Goal: Communication & Community: Ask a question

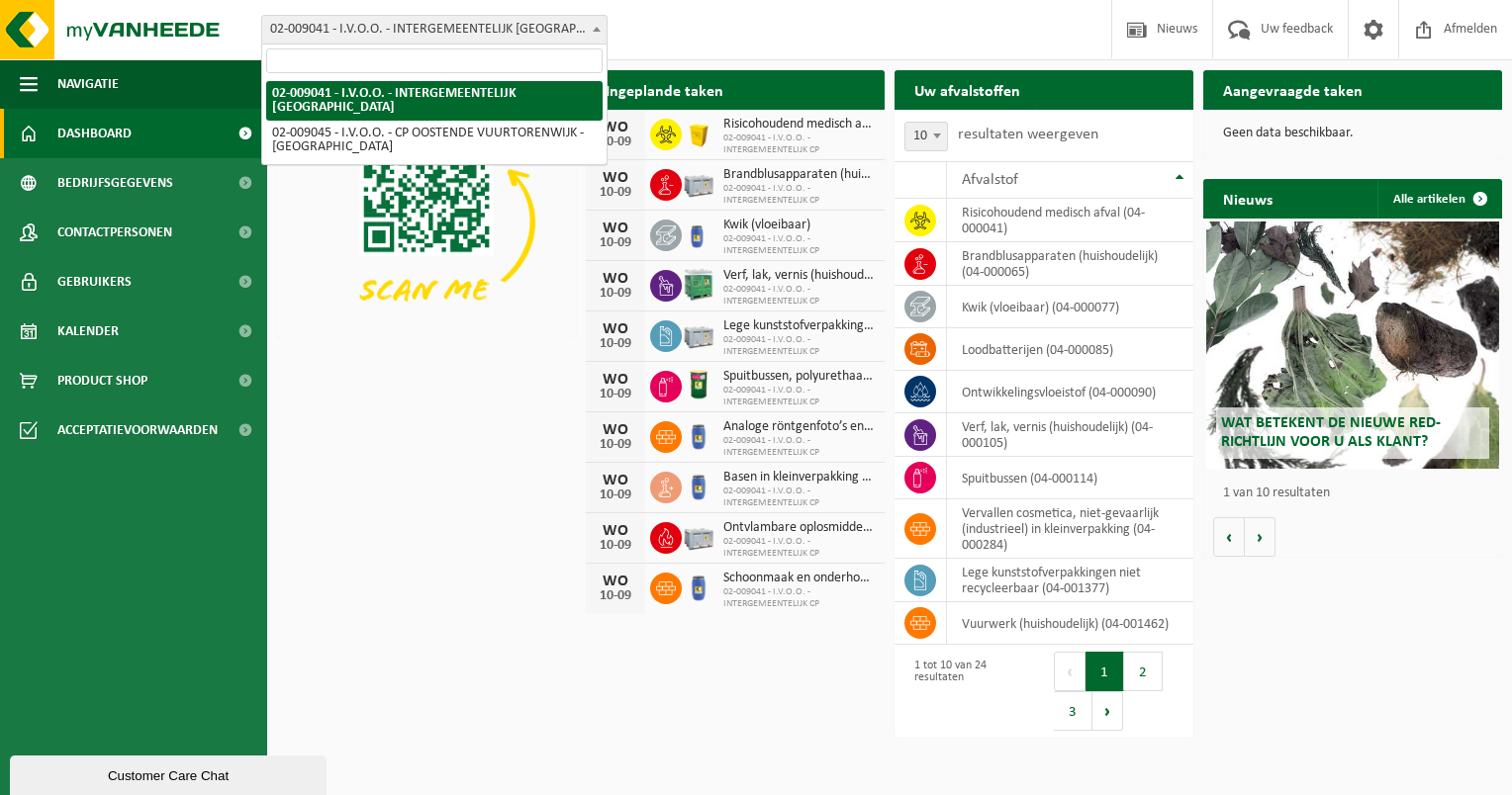
click at [582, 33] on span "02-009041 - I.V.O.O. - INTERGEMEENTELIJK [GEOGRAPHIC_DATA]" at bounding box center [434, 30] width 345 height 28
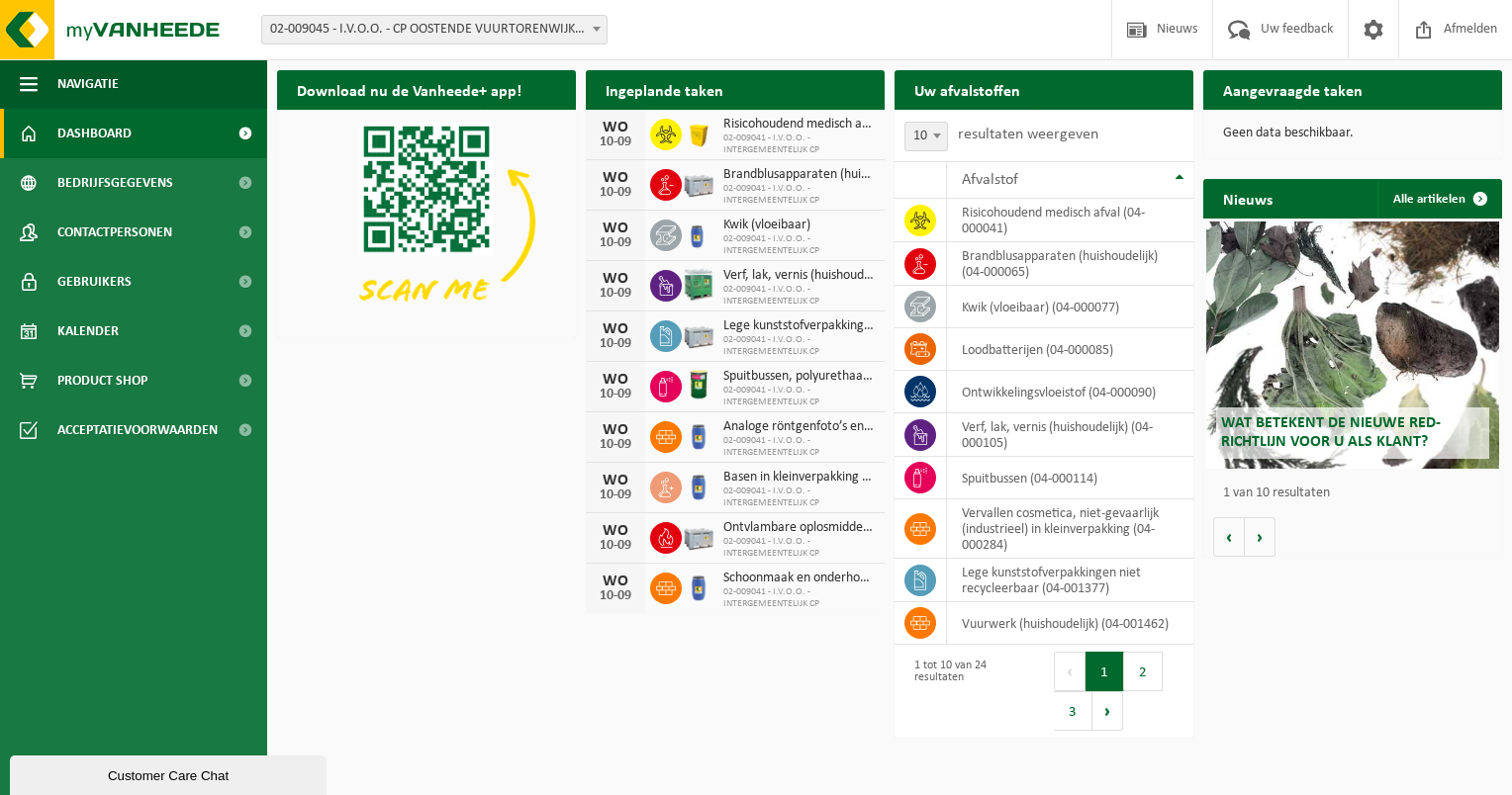
select select "1571"
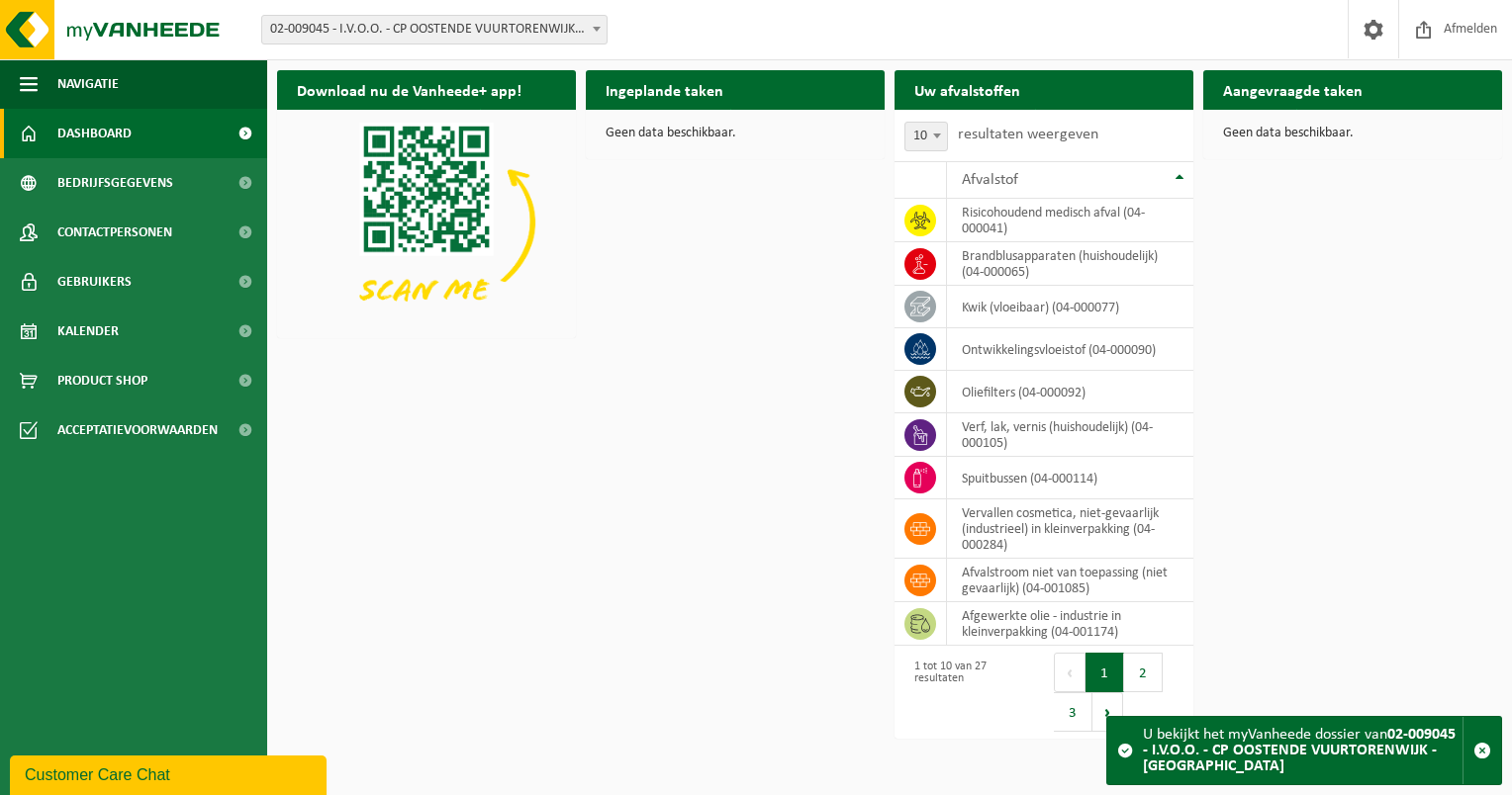
click at [1298, 114] on div "Geen data beschikbaar." at bounding box center [1352, 134] width 299 height 48
click at [1351, 749] on strong "02-009045 - I.V.O.O. - CP OOSTENDE VUURTORENWIJK - [GEOGRAPHIC_DATA]" at bounding box center [1299, 751] width 313 height 48
click at [147, 330] on link "Kalender" at bounding box center [133, 332] width 267 height 50
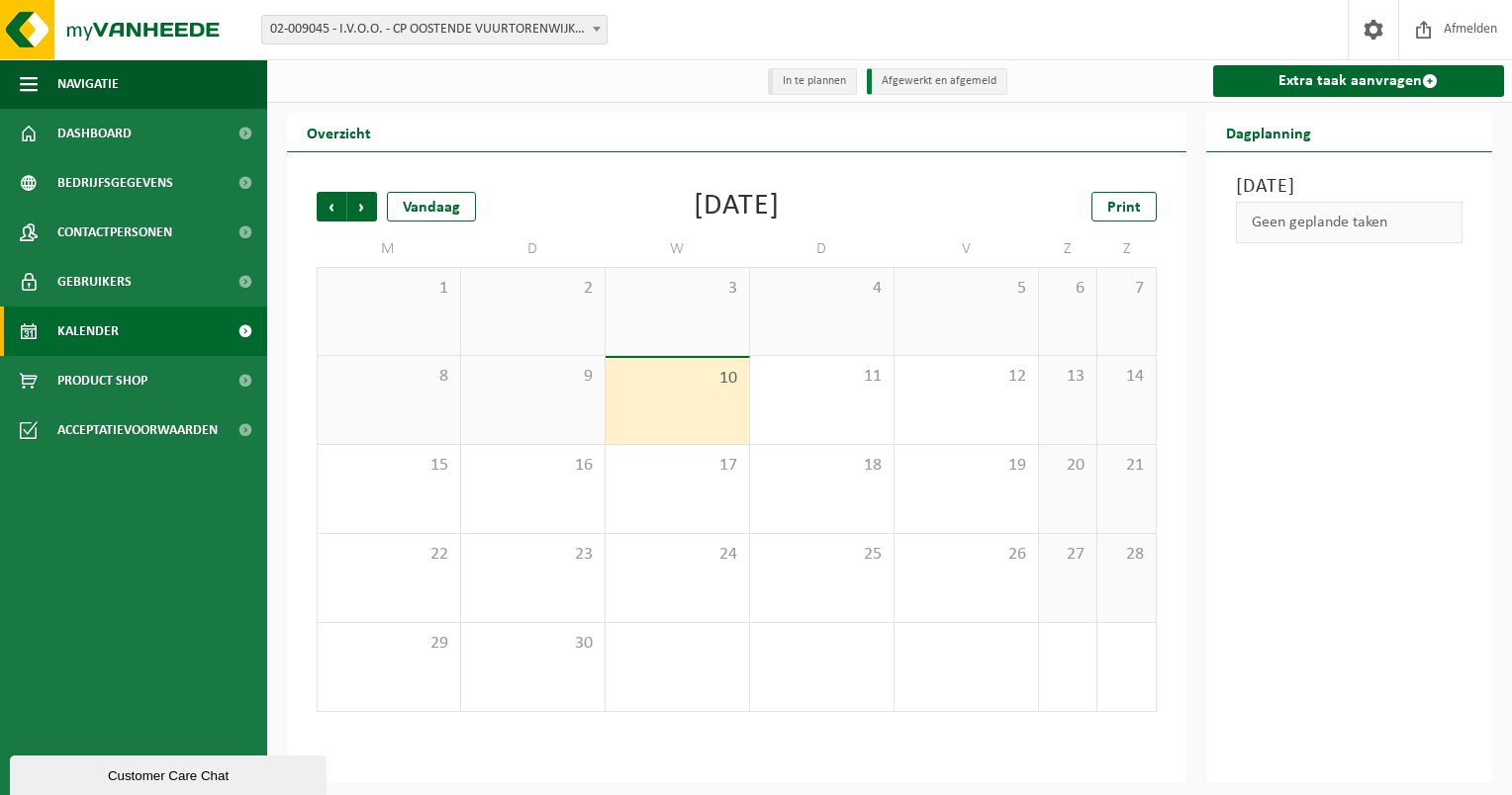
click at [837, 79] on li "In te plannen" at bounding box center [811, 81] width 89 height 27
click at [903, 85] on li "Afgewerkt en afgemeld" at bounding box center [936, 81] width 141 height 27
click at [146, 135] on link "Dashboard" at bounding box center [133, 134] width 267 height 50
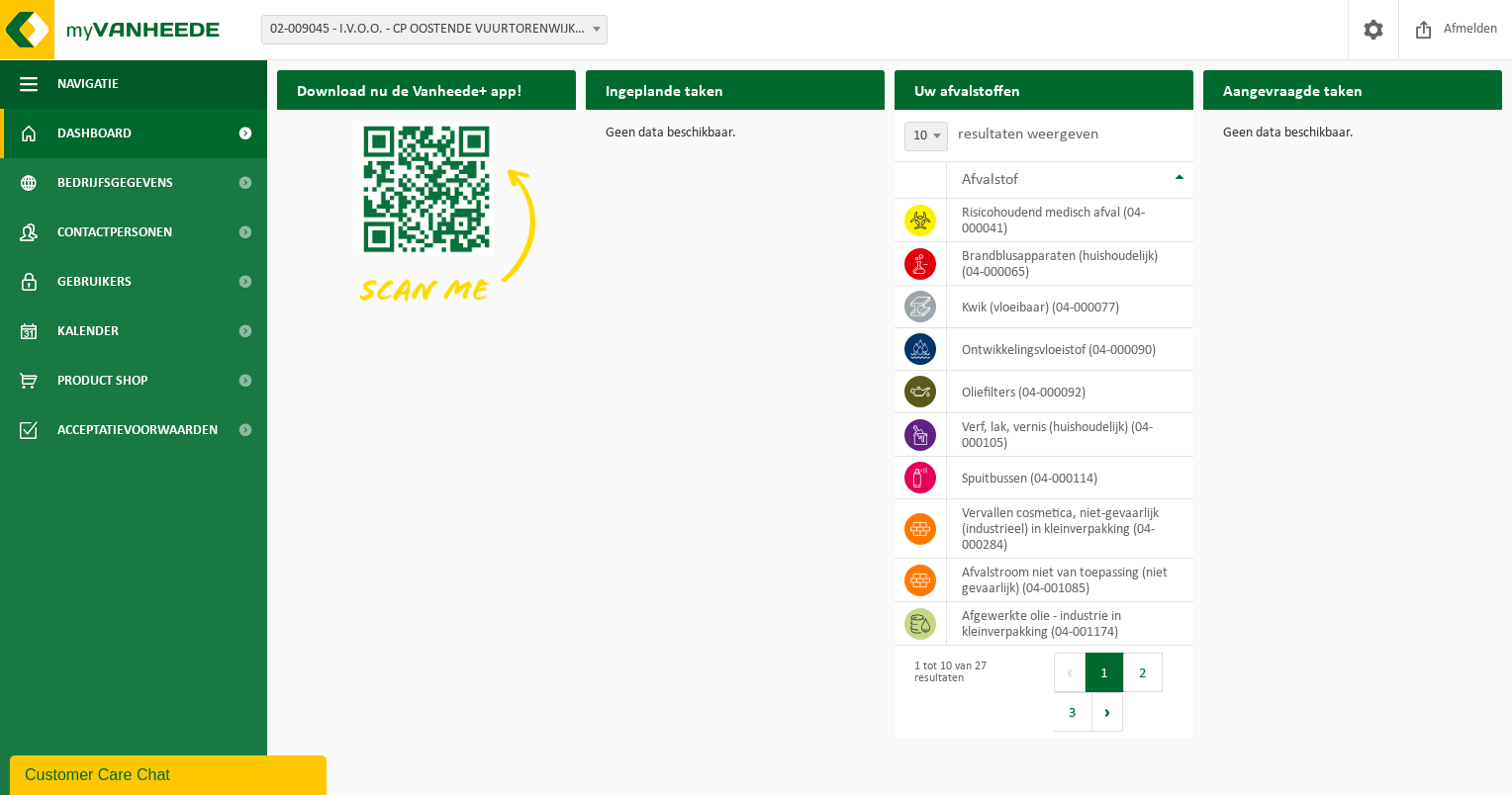
click at [177, 774] on div "Customer Care Chat" at bounding box center [168, 775] width 287 height 24
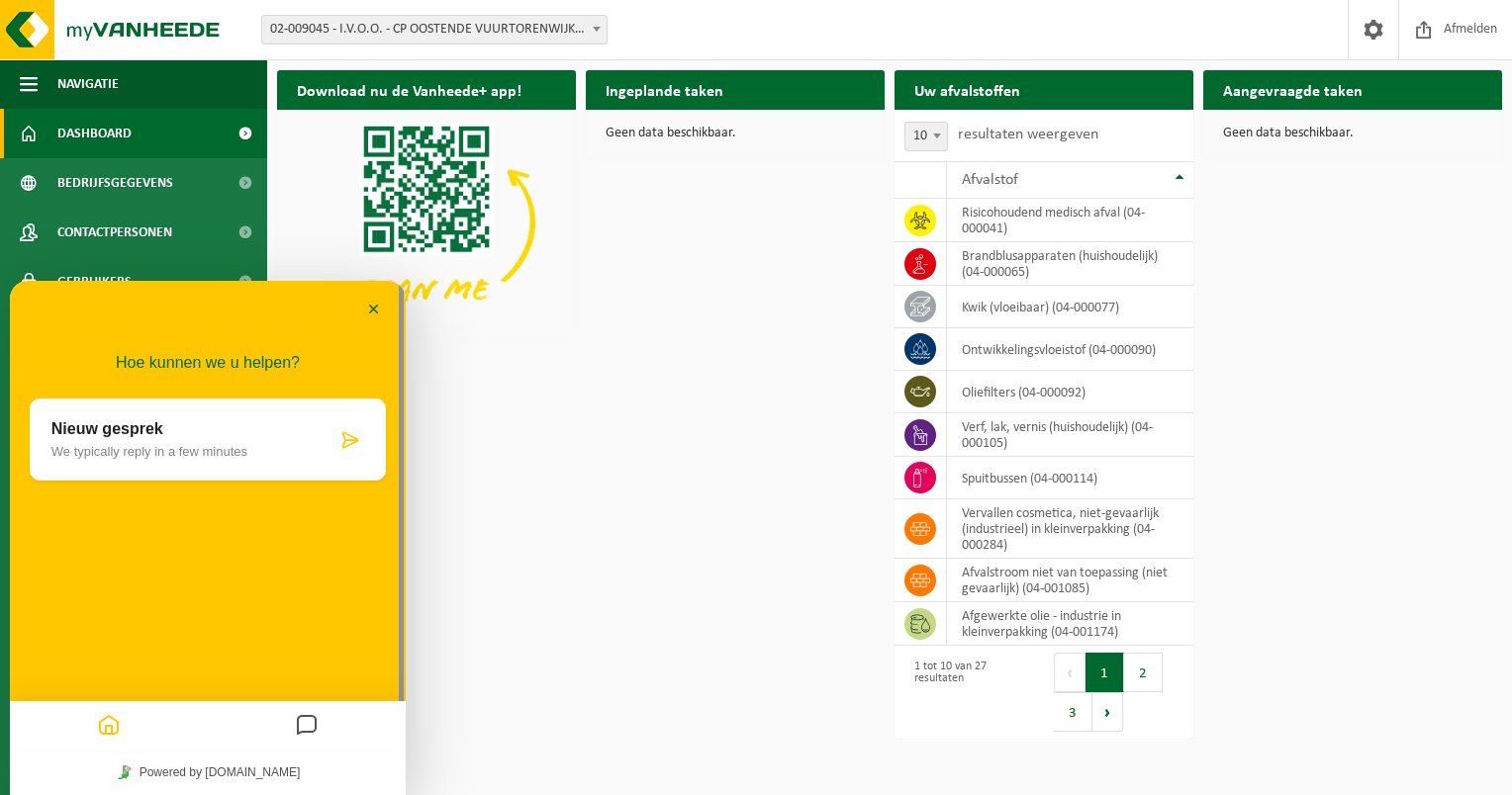
click at [355, 439] on icon at bounding box center [351, 440] width 20 height 20
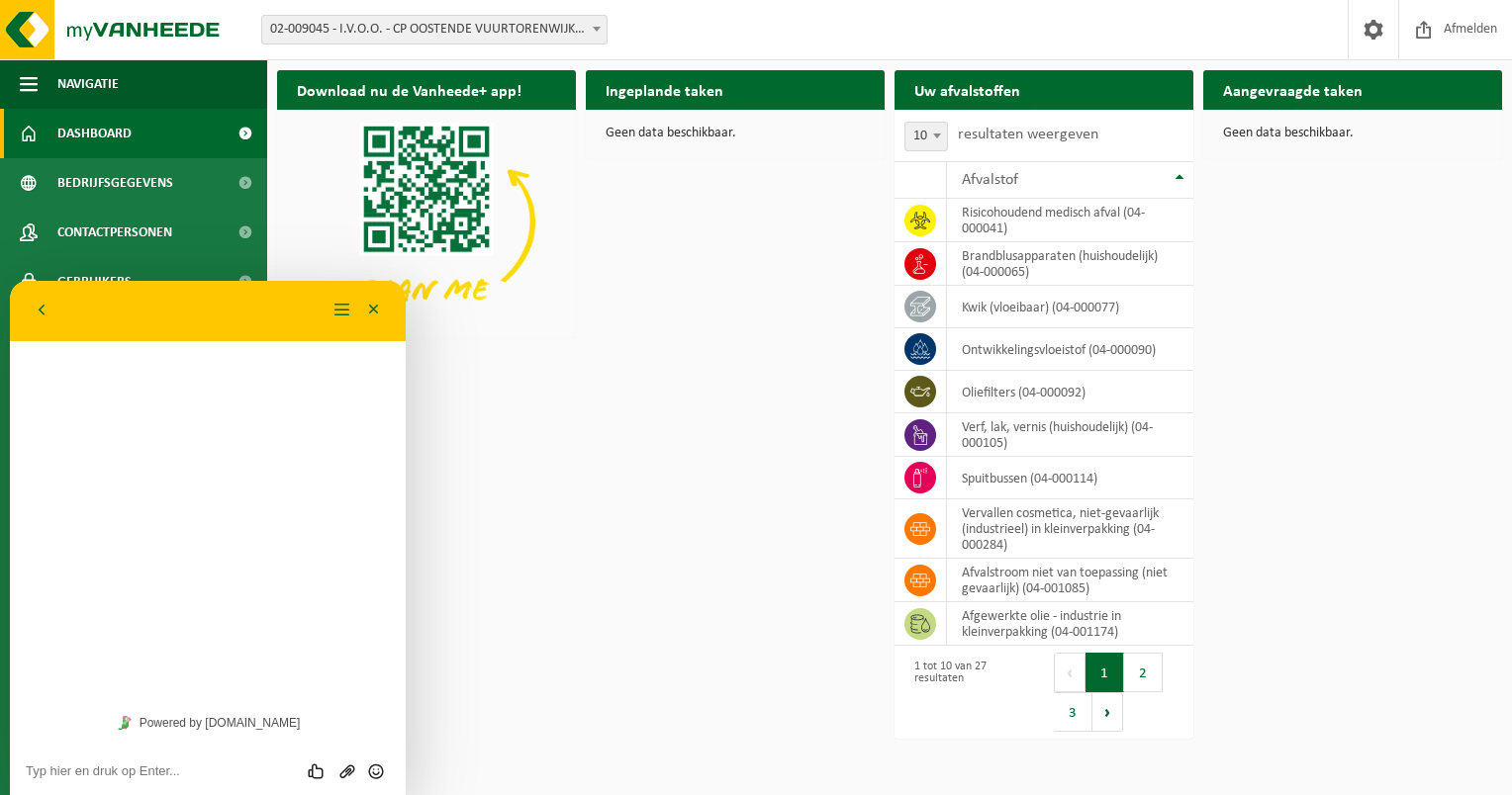
click at [194, 769] on textarea at bounding box center [208, 771] width 364 height 16
type textarea "beste, Ik heb op 09/09 een aanvraag ingediend voor de Ophaling van KGA zou het …"
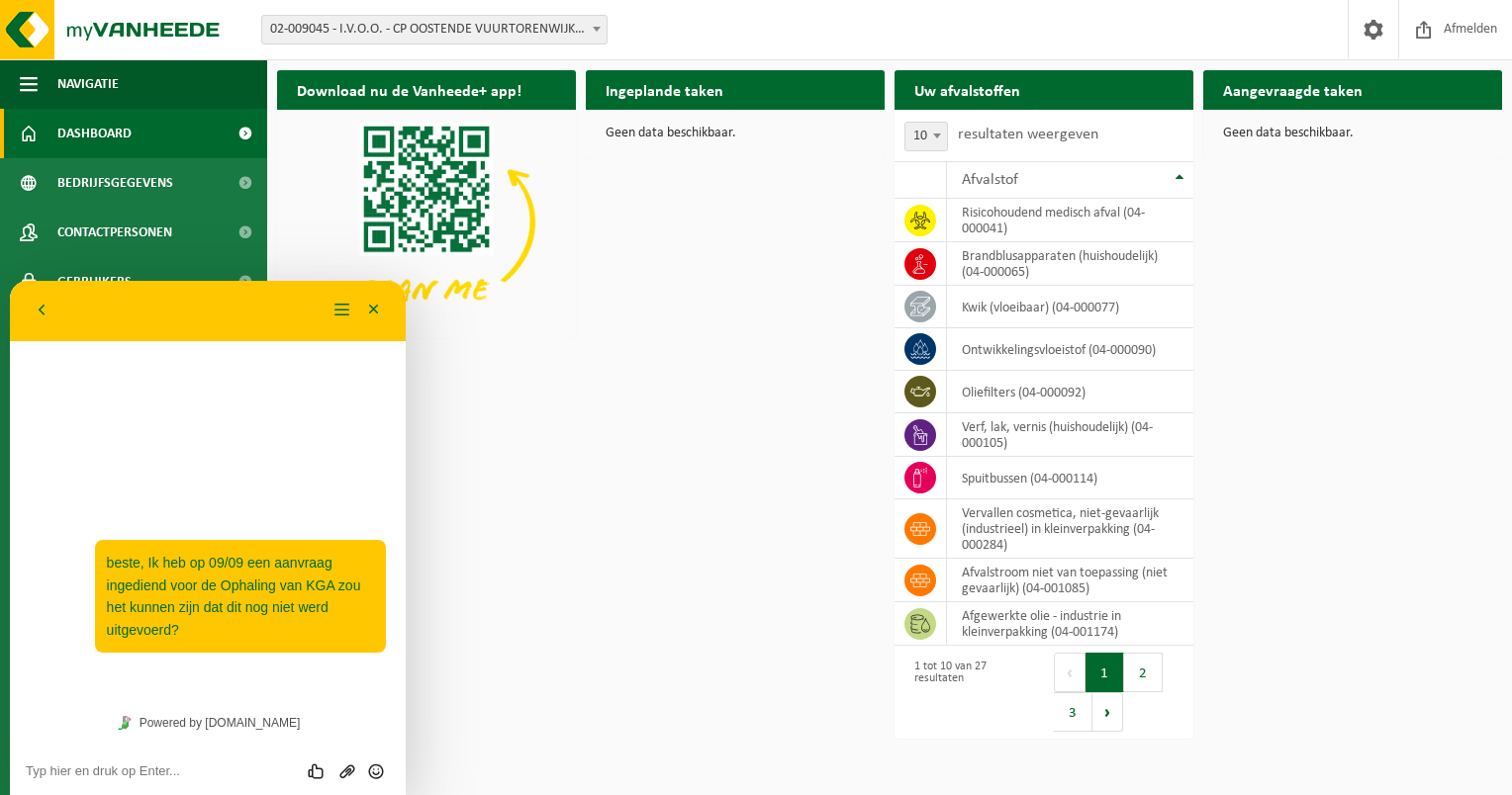
click at [586, 546] on div "Download nu de Vanheede+ app! Verberg Ingeplande taken Bekijk uw kalender Geen …" at bounding box center [889, 358] width 1235 height 595
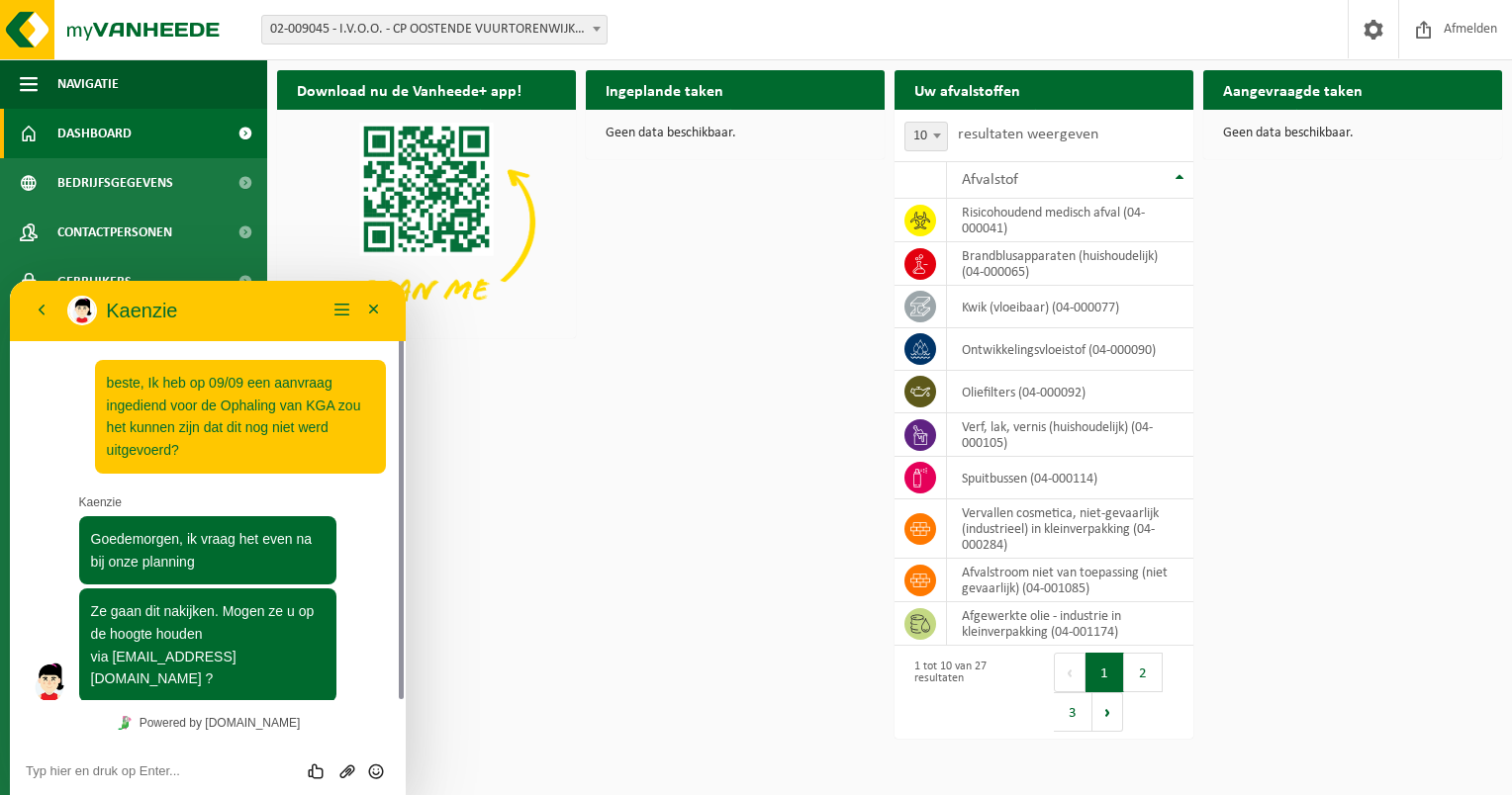
click at [197, 777] on textarea at bounding box center [208, 771] width 364 height 16
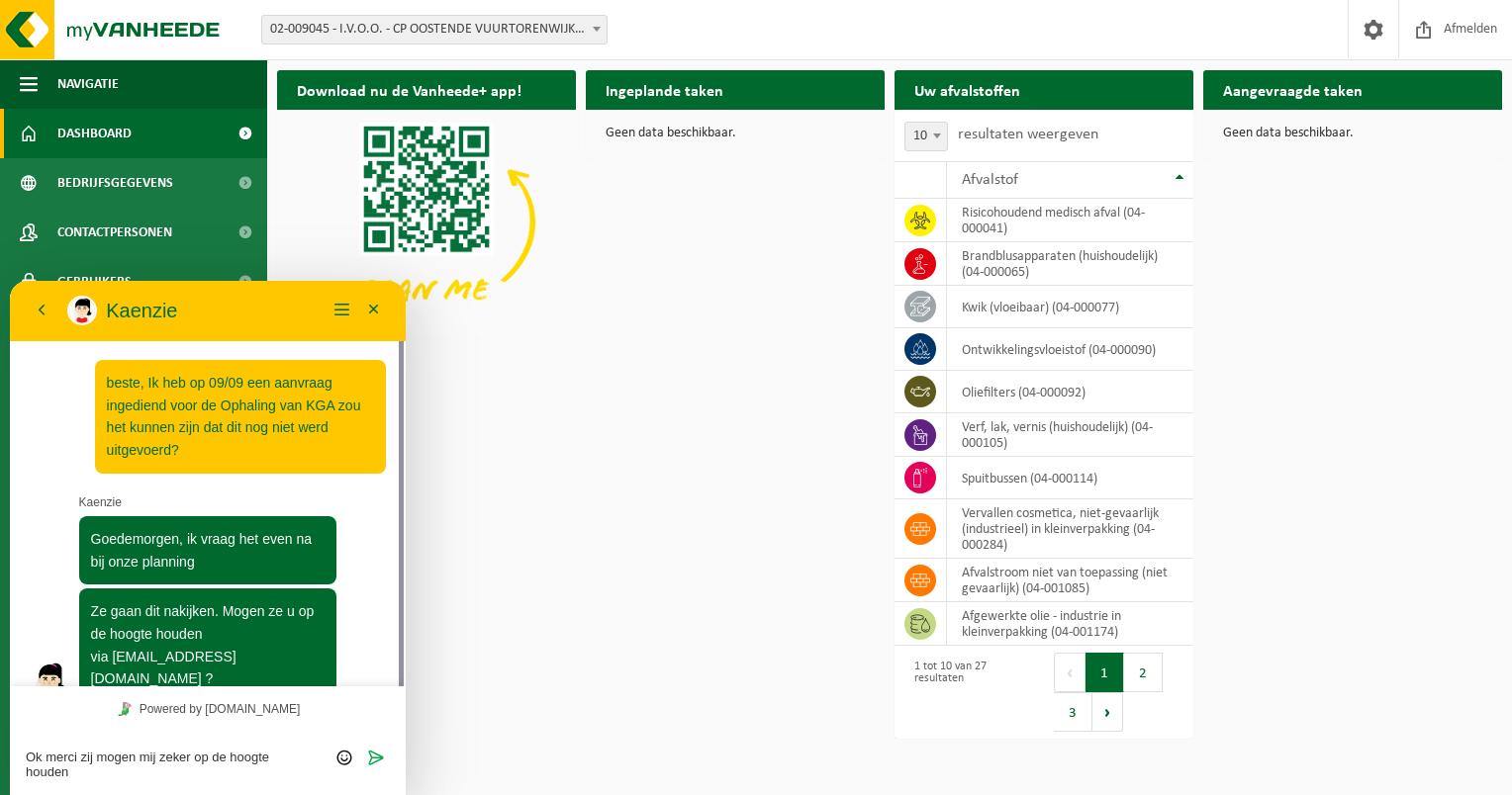
scroll to position [12, 0]
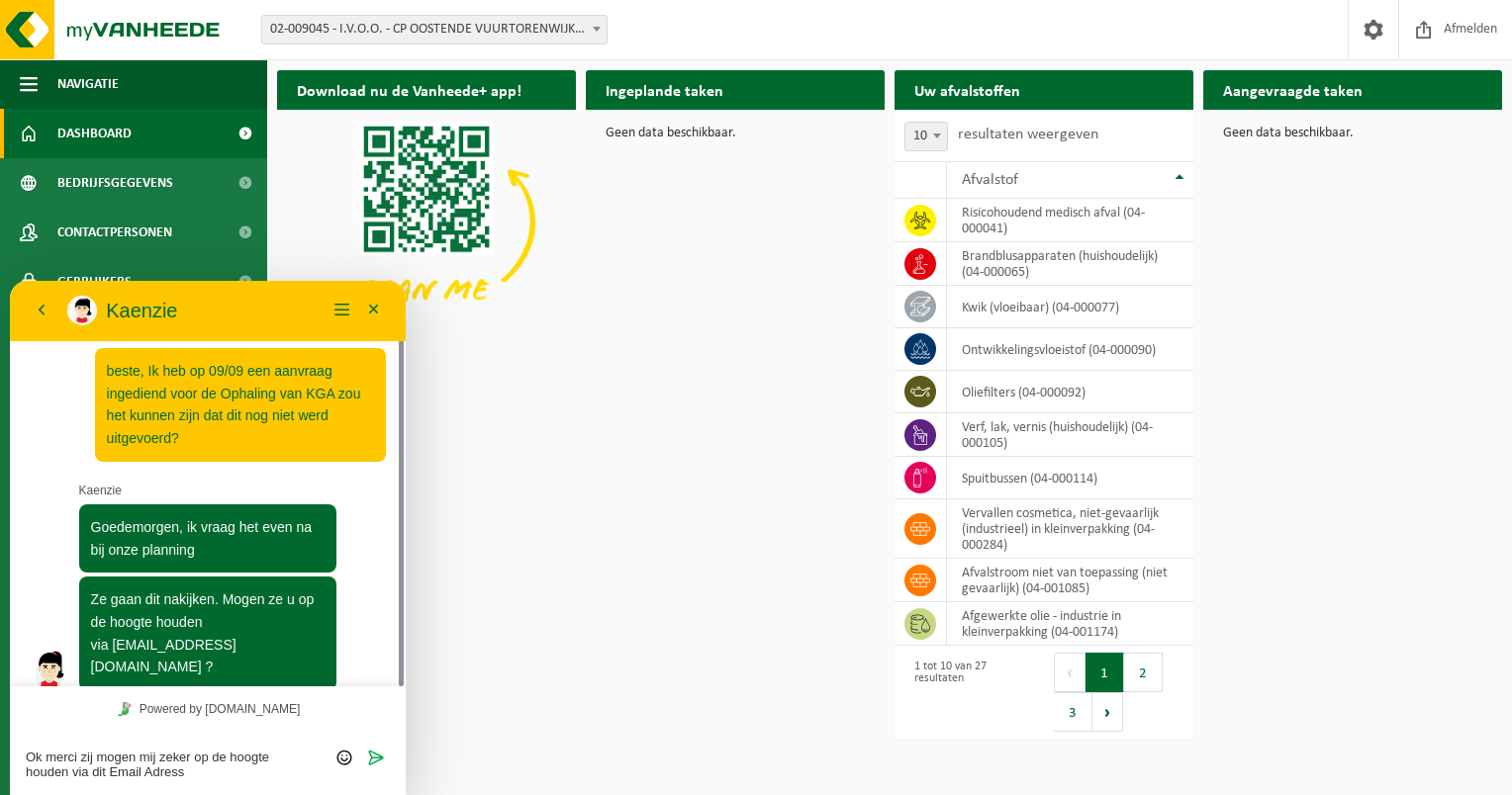
type textarea "Ok merci zij mogen mij zeker op de hoogte houden via dit Email Adres"
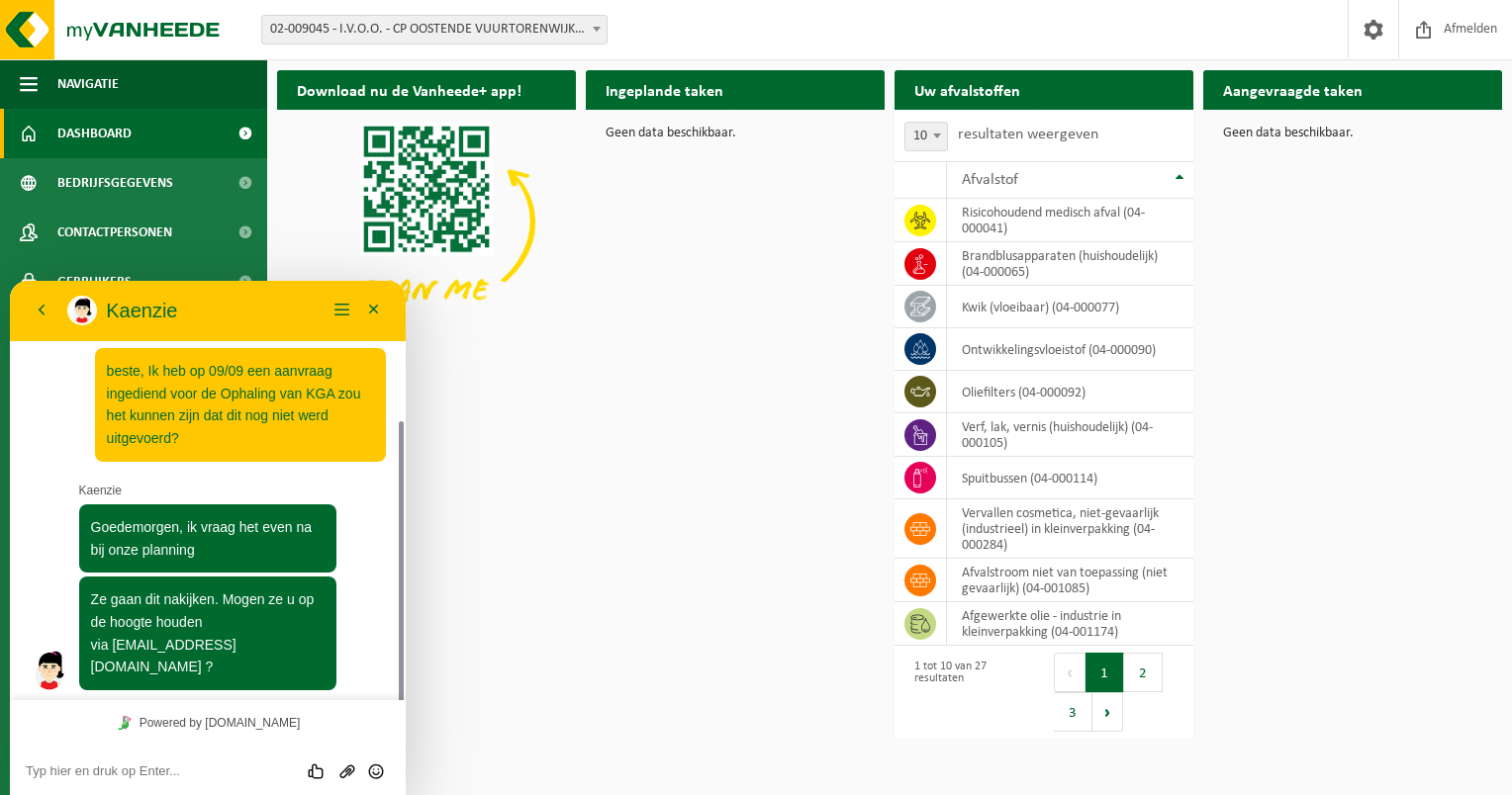
scroll to position [83, 0]
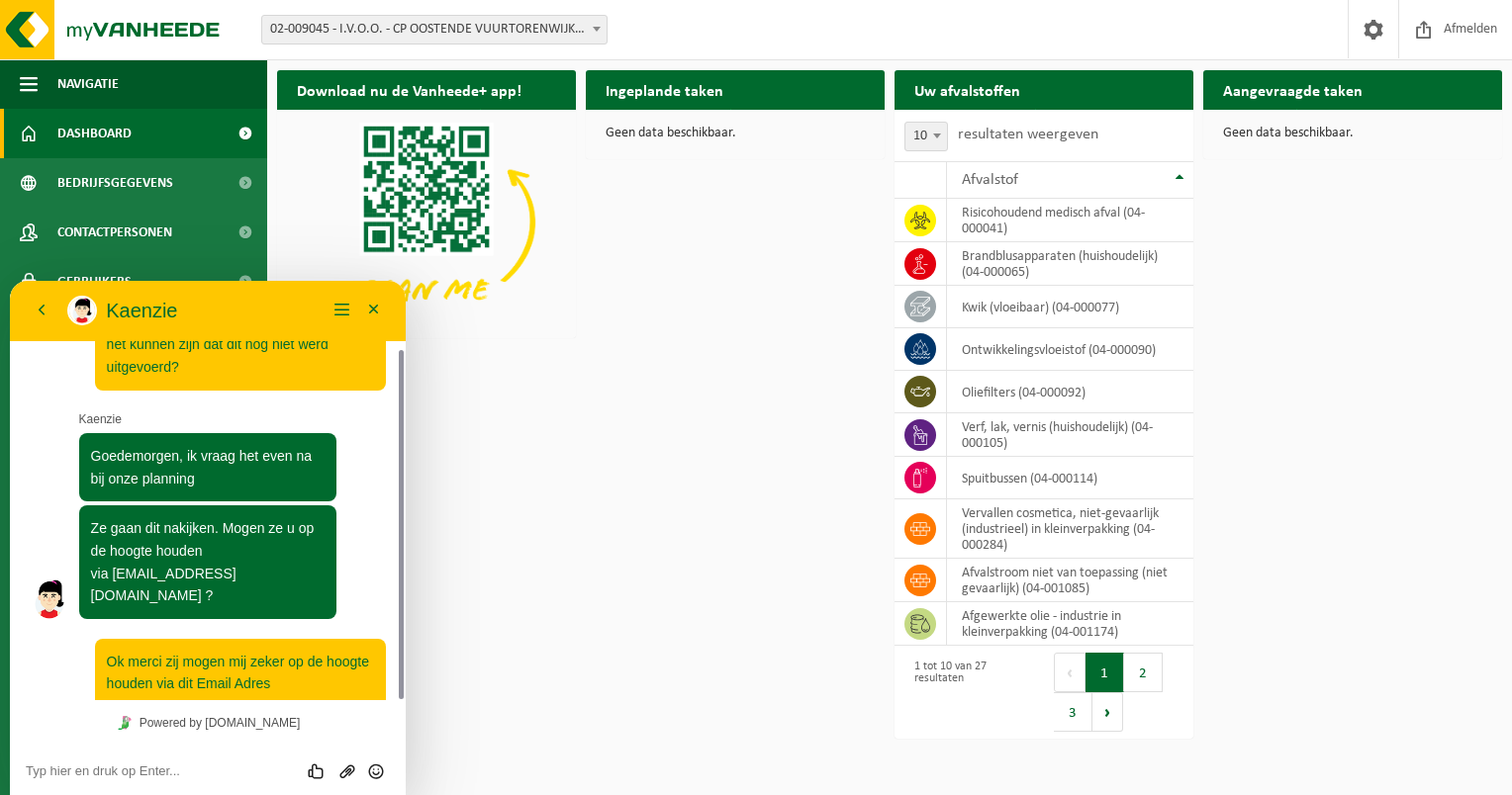
click at [480, 613] on div "Download nu de Vanheede+ app! Verberg Ingeplande taken Bekijk uw kalender Geen …" at bounding box center [889, 358] width 1235 height 595
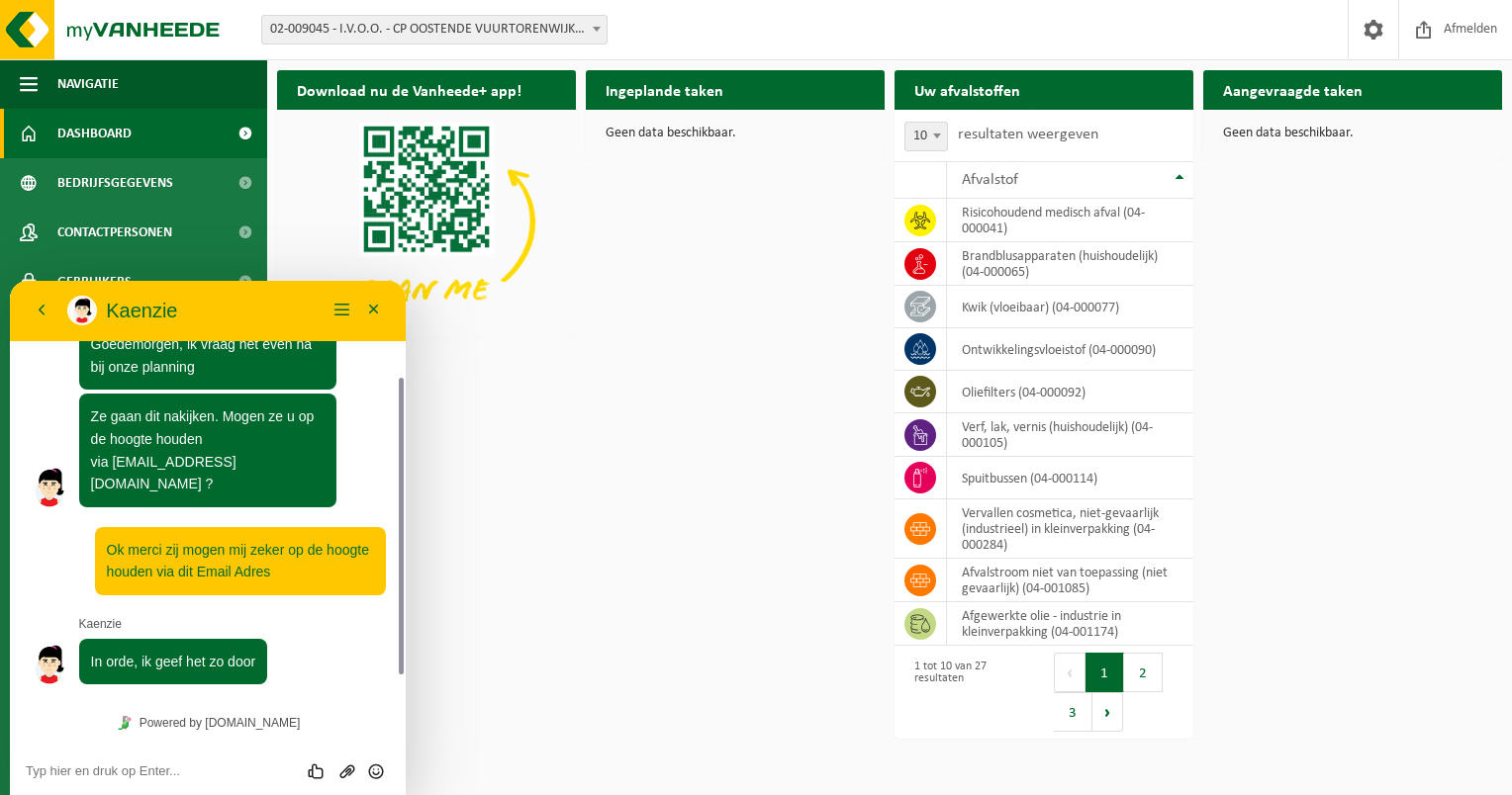
scroll to position [171, 0]
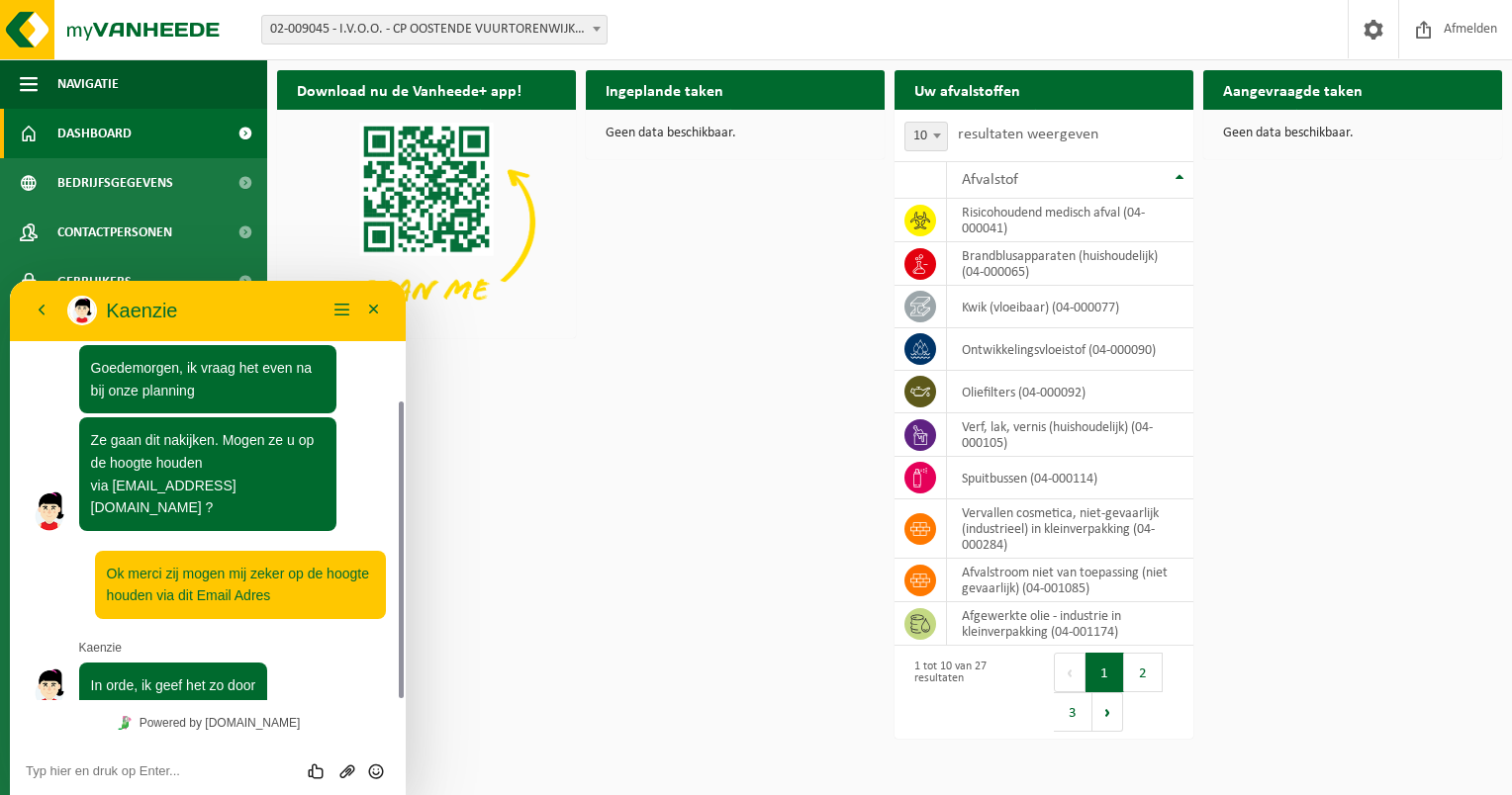
click at [459, 692] on html "Vestiging: 02-009041 - I.V.O.O. - INTERGEMEENTELIJK CP - [GEOGRAPHIC_DATA] 02-0…" at bounding box center [756, 398] width 1512 height 795
click at [159, 787] on div "Beoordeel deze chat Upload bestand Emoji invoeren" at bounding box center [208, 771] width 396 height 50
click at [154, 767] on textarea at bounding box center [208, 771] width 364 height 16
type textarea "v"
type textarea "merci"
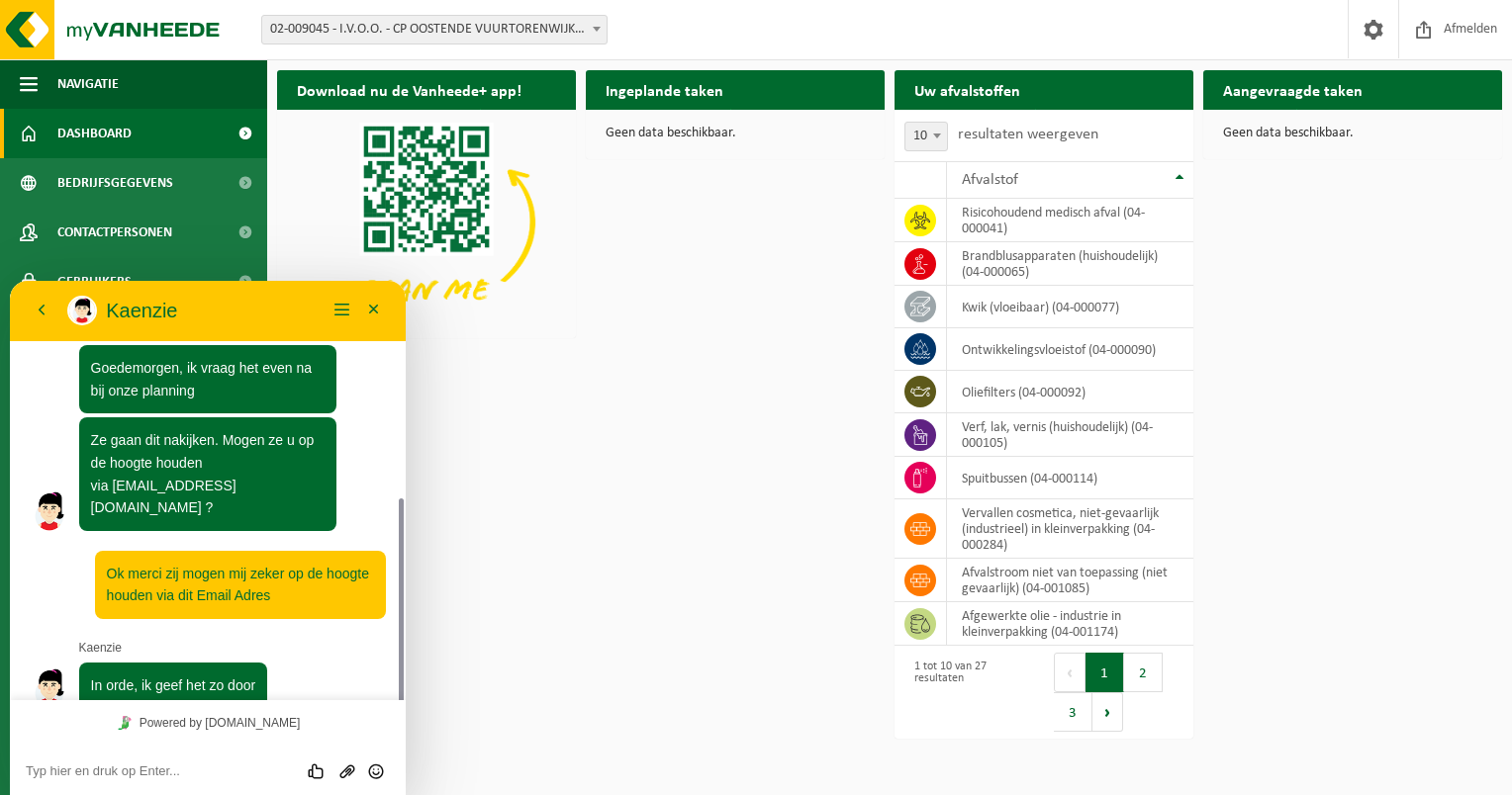
scroll to position [238, 0]
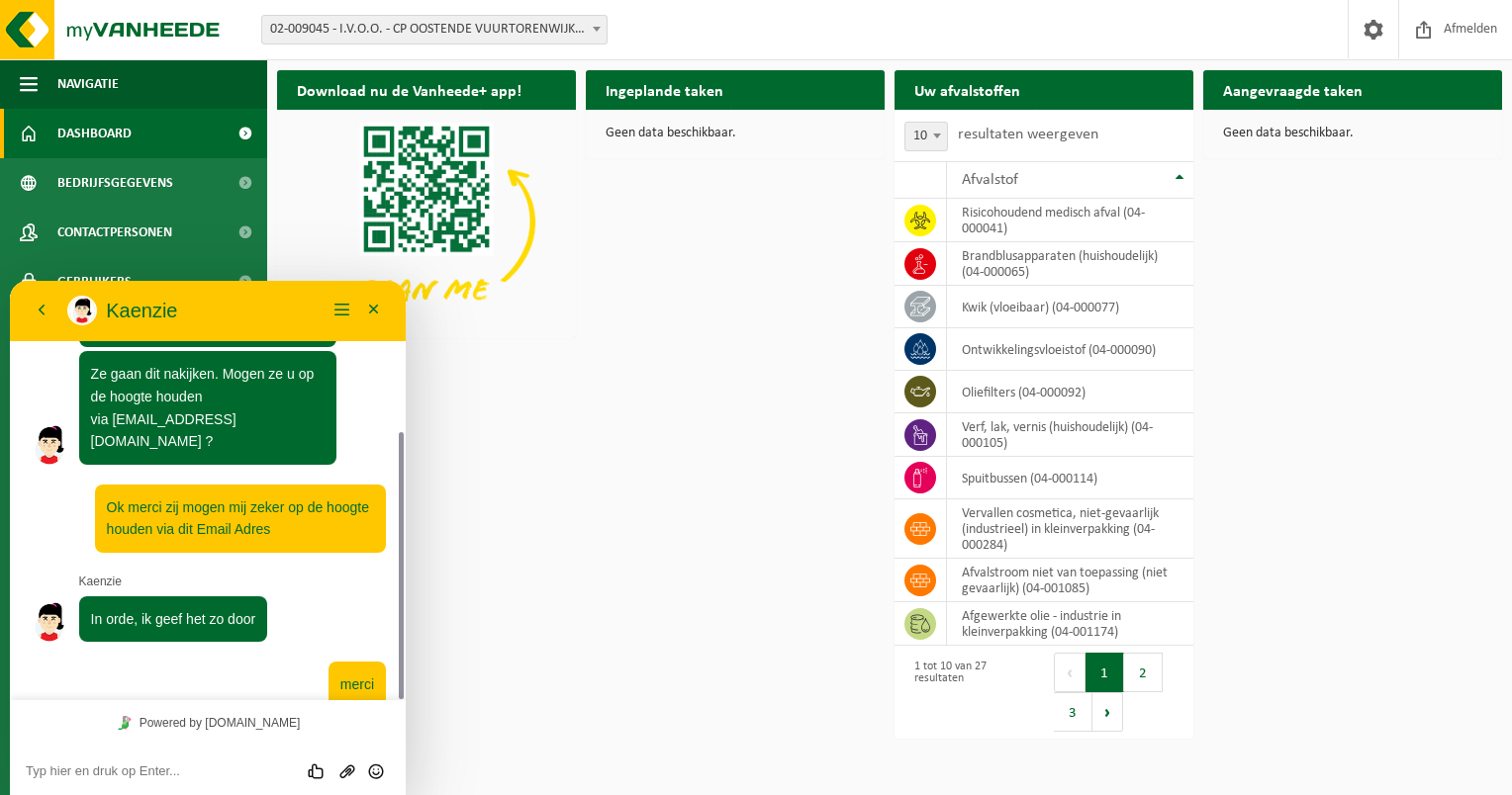
click at [498, 652] on div "Download nu de Vanheede+ app! Verberg Ingeplande taken Bekijk uw kalender Geen …" at bounding box center [889, 358] width 1235 height 595
click at [376, 313] on button "Minimaliseer" at bounding box center [374, 311] width 32 height 30
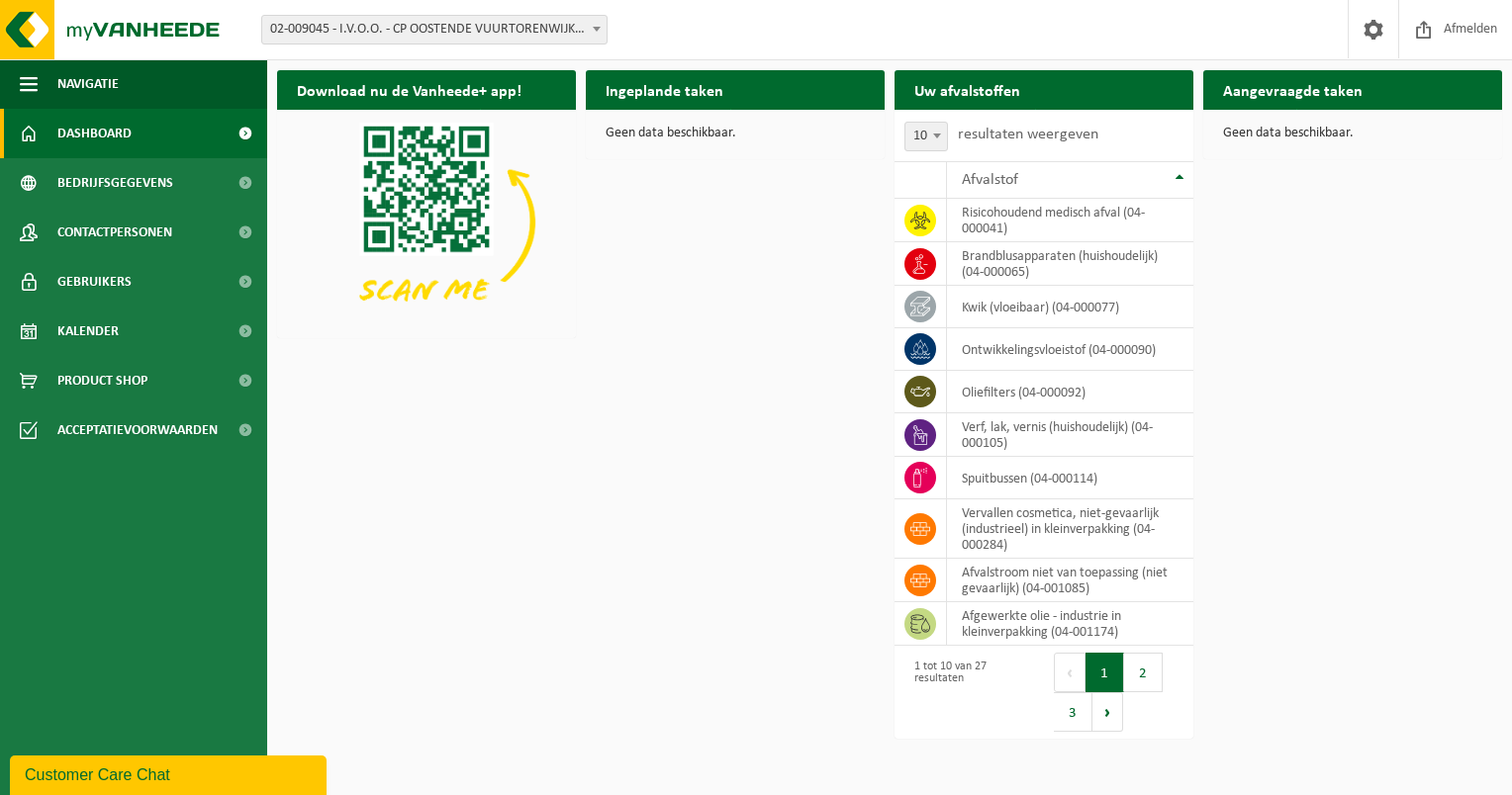
click at [110, 763] on div "Customer Care Chat" at bounding box center [168, 775] width 287 height 24
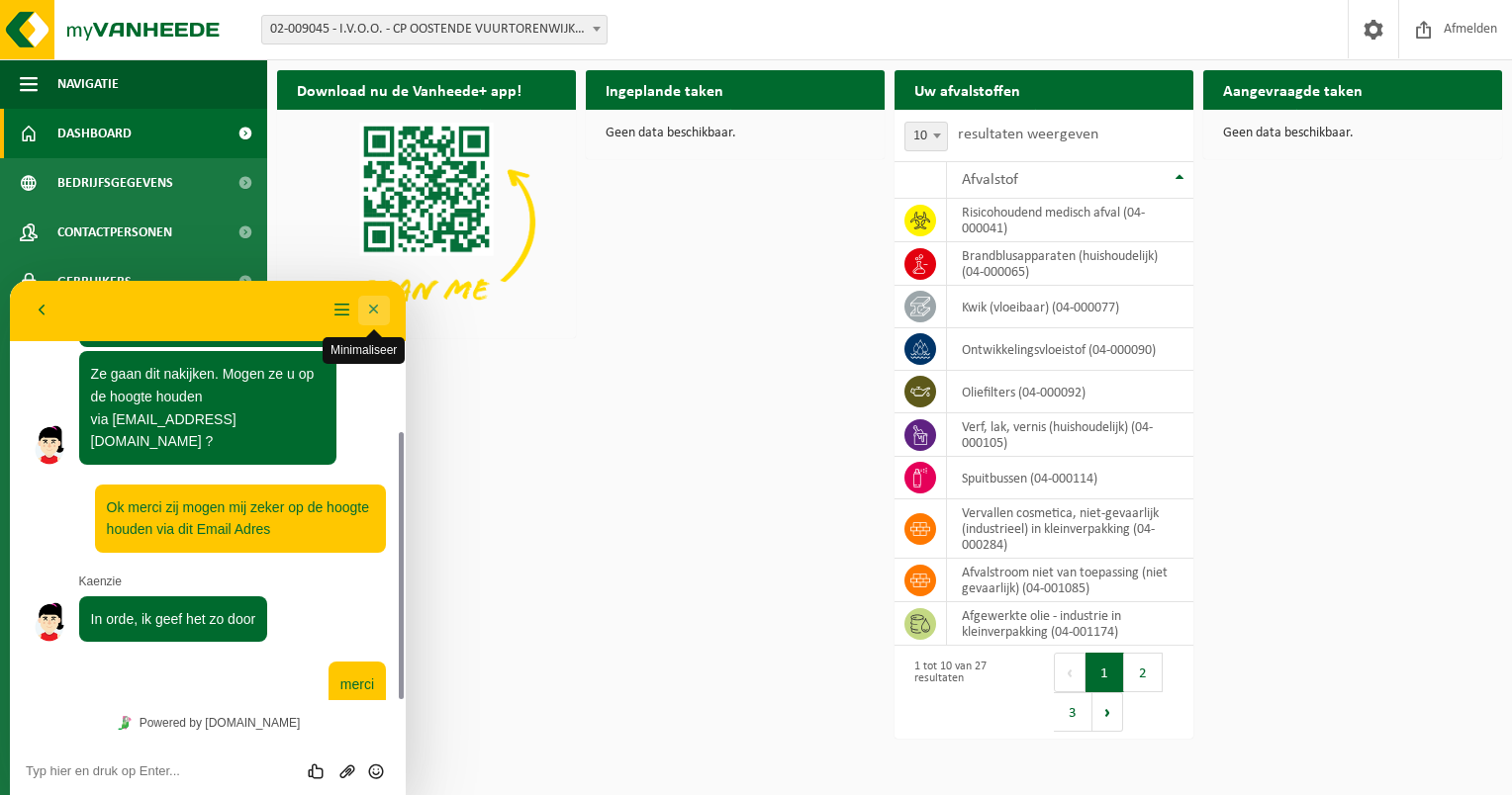
click at [368, 318] on button "Minimaliseer" at bounding box center [374, 311] width 32 height 30
